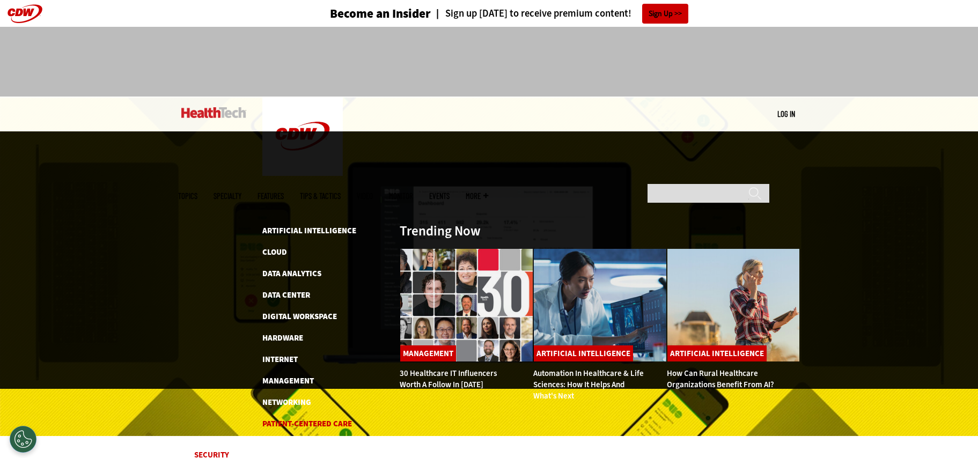
click at [292, 419] on link "Patient-Centered Care" at bounding box center [307, 424] width 90 height 11
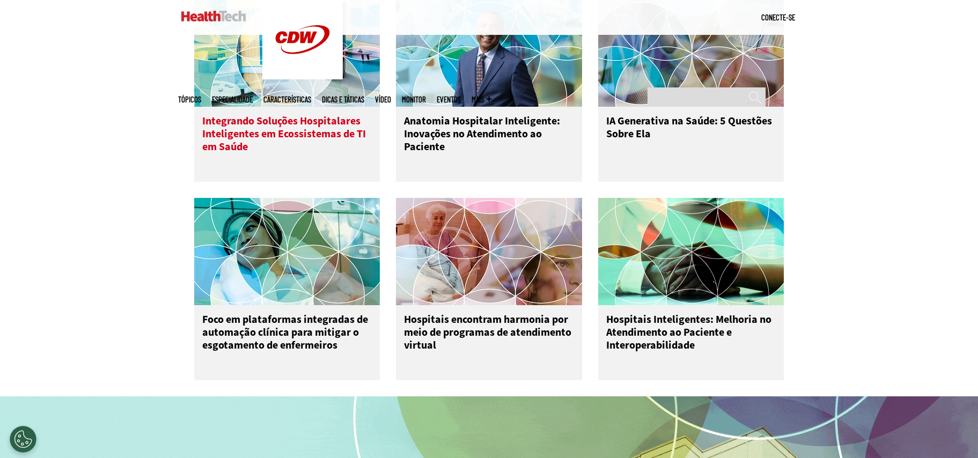
scroll to position [537, 0]
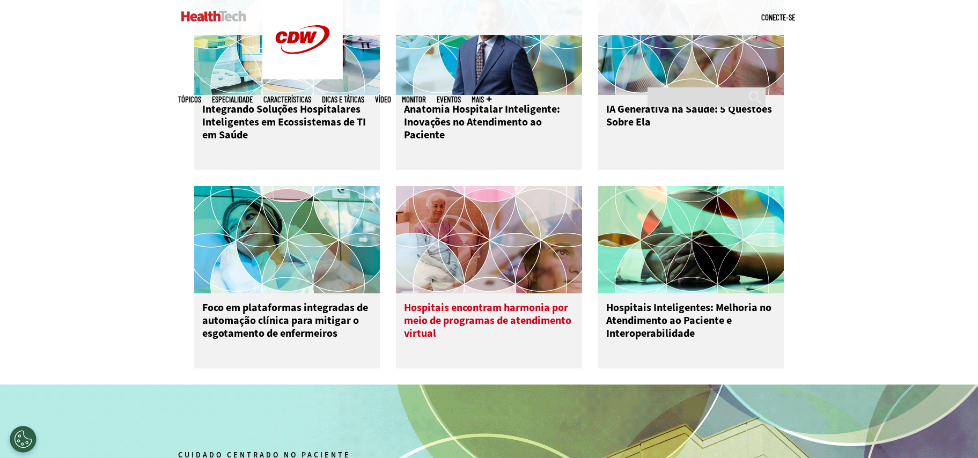
click at [514, 242] on img at bounding box center [489, 239] width 186 height 107
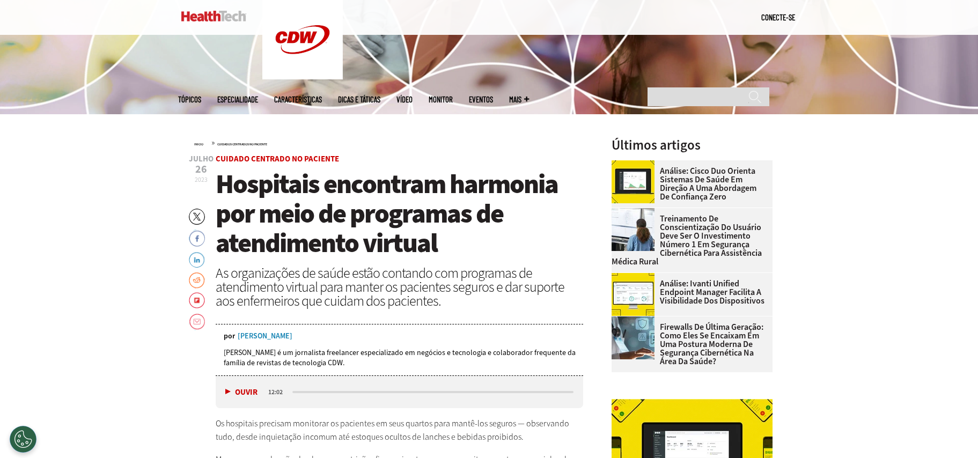
scroll to position [54, 0]
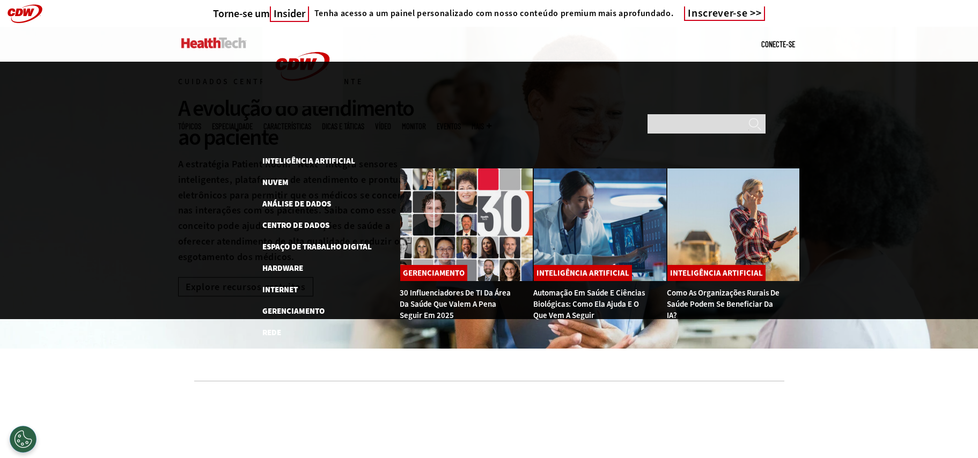
click at [210, 45] on img at bounding box center [213, 43] width 65 height 11
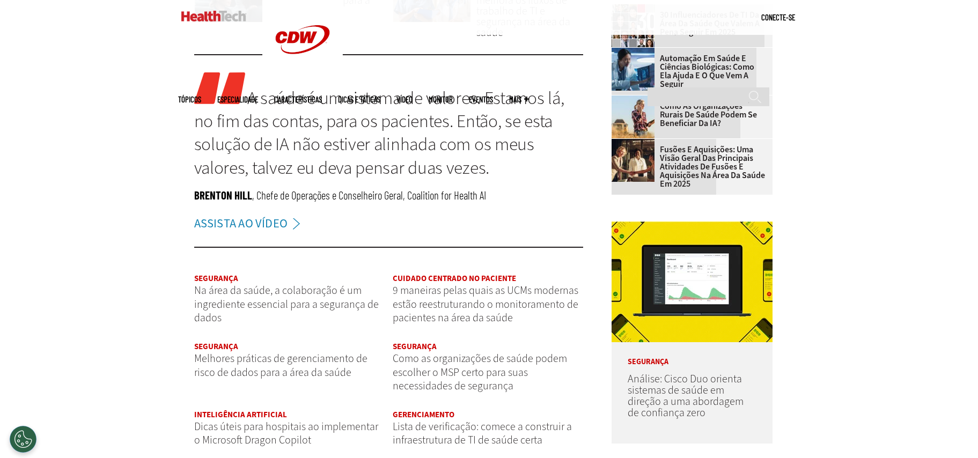
scroll to position [1181, 0]
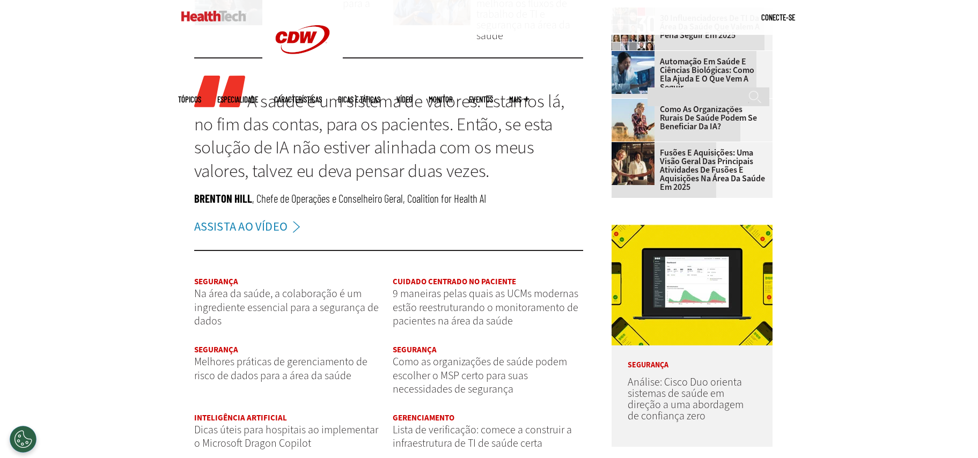
drag, startPoint x: 511, startPoint y: 193, endPoint x: 409, endPoint y: 199, distance: 102.7
click at [409, 199] on p "[PERSON_NAME] , Chefe de Operações e Conselheiro Geral, Coalition for Health AI" at bounding box center [389, 198] width 390 height 14
copy font "Coalition for Health AI"
